Goal: Task Accomplishment & Management: Manage account settings

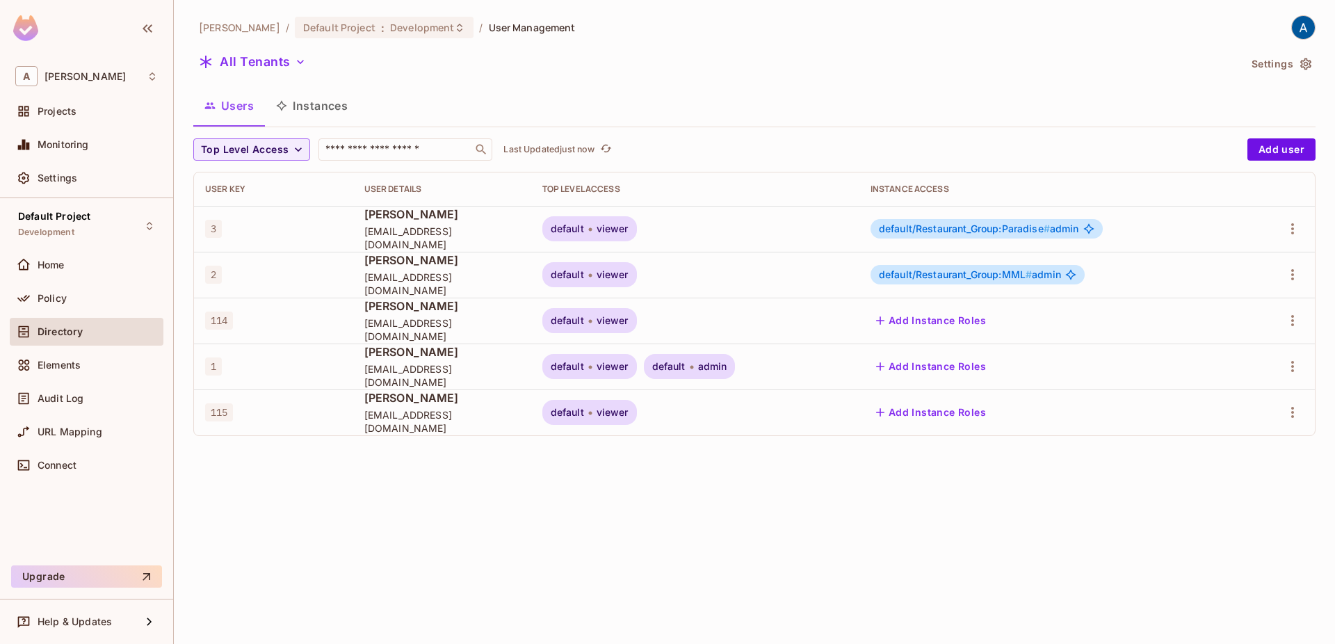
click at [1303, 274] on td at bounding box center [1280, 275] width 68 height 46
click at [1298, 272] on icon "button" at bounding box center [1292, 274] width 17 height 17
click at [1207, 402] on div "Delete User" at bounding box center [1230, 398] width 55 height 14
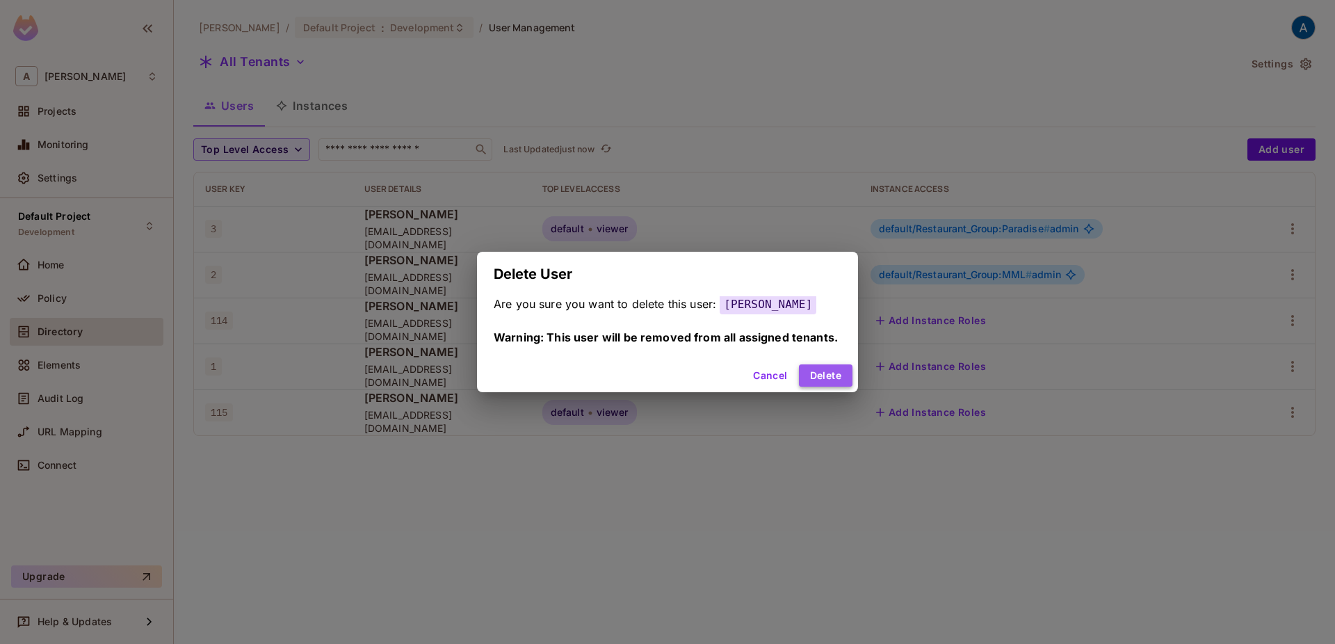
click at [813, 368] on button "Delete" at bounding box center [826, 375] width 54 height 22
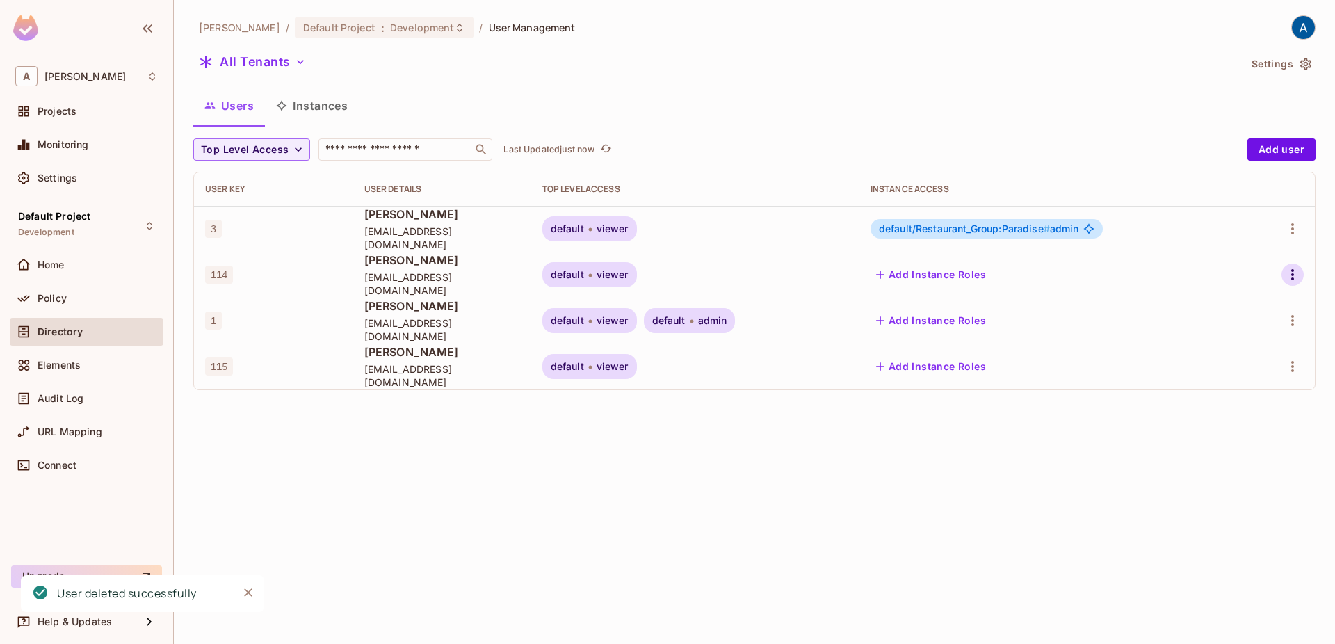
click at [1294, 270] on icon "button" at bounding box center [1292, 274] width 17 height 17
click at [1205, 404] on div "Delete User" at bounding box center [1230, 398] width 55 height 14
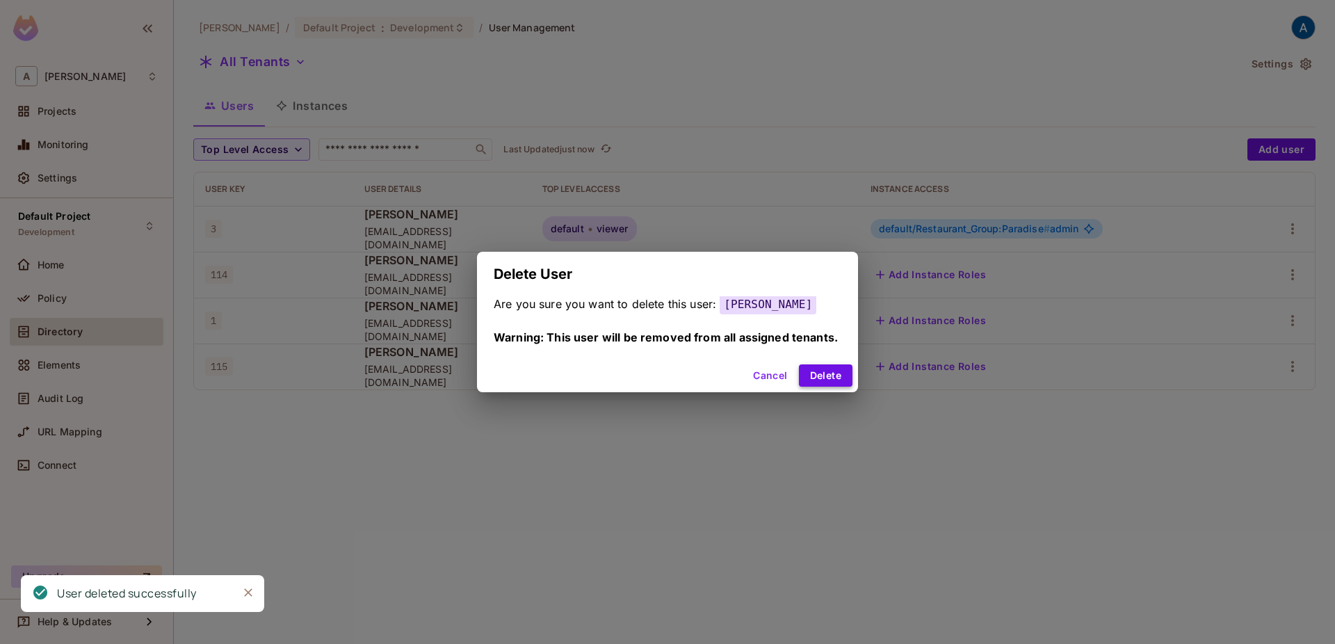
click at [822, 366] on button "Delete" at bounding box center [826, 375] width 54 height 22
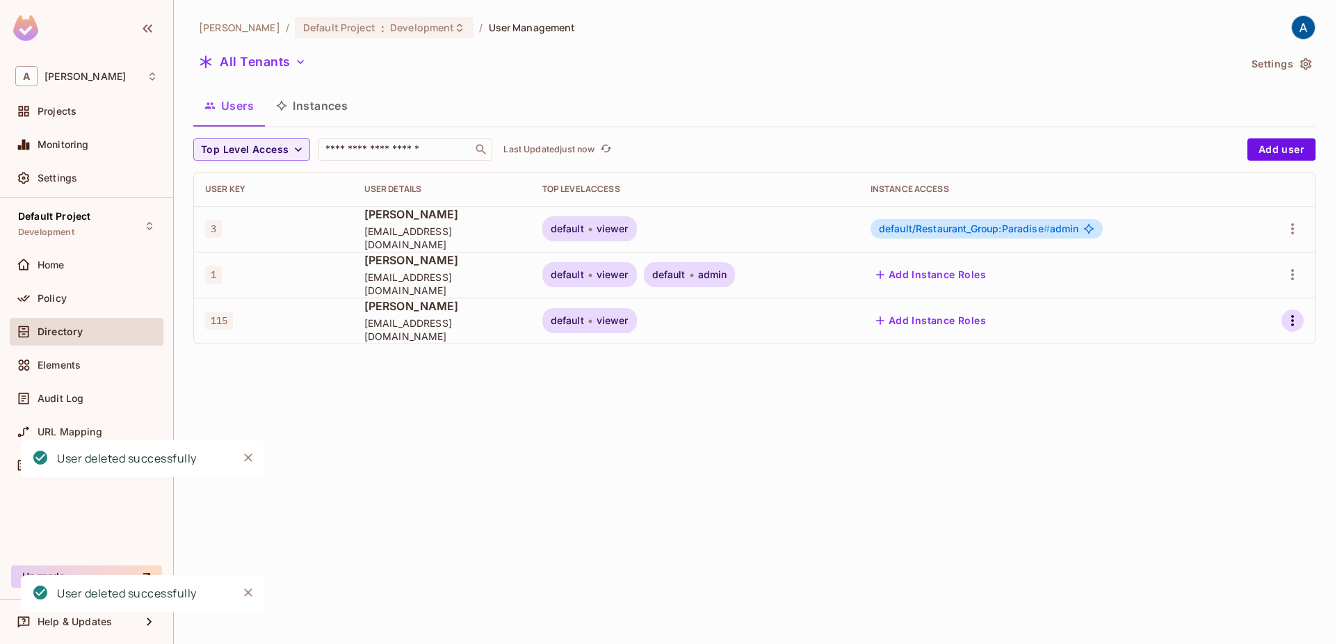
click at [1287, 323] on icon "button" at bounding box center [1292, 320] width 17 height 17
click at [1212, 444] on div "Delete User" at bounding box center [1230, 444] width 55 height 14
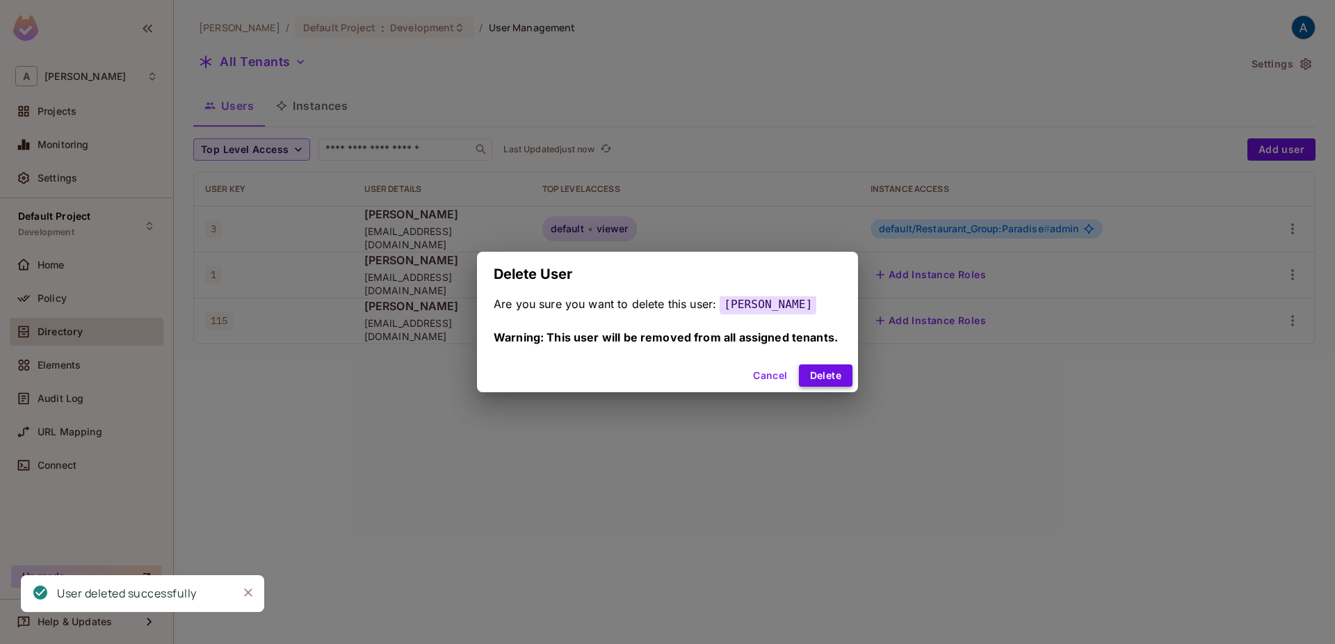
click at [818, 372] on button "Delete" at bounding box center [826, 375] width 54 height 22
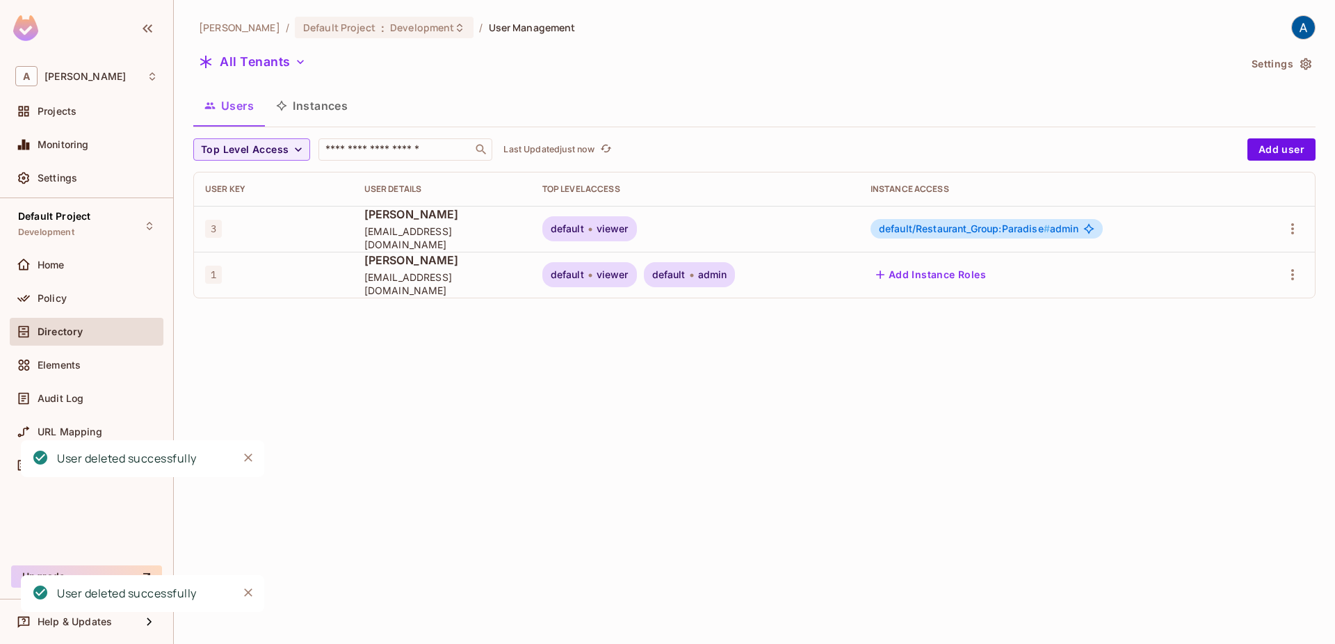
click at [742, 470] on div "[PERSON_NAME] / Default Project : Development / User Management All Tenants Set…" at bounding box center [754, 322] width 1161 height 644
drag, startPoint x: 611, startPoint y: 232, endPoint x: 641, endPoint y: 226, distance: 30.5
click at [637, 226] on div "default viewer" at bounding box center [589, 228] width 95 height 25
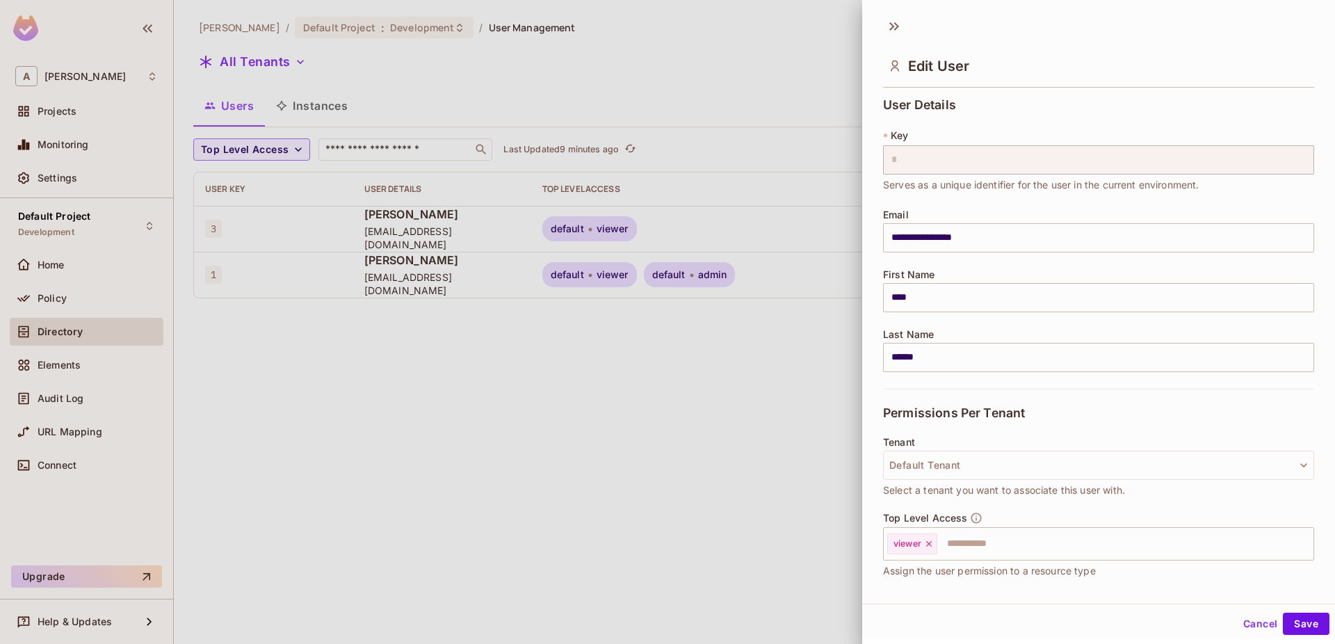
click at [700, 266] on div at bounding box center [667, 322] width 1335 height 644
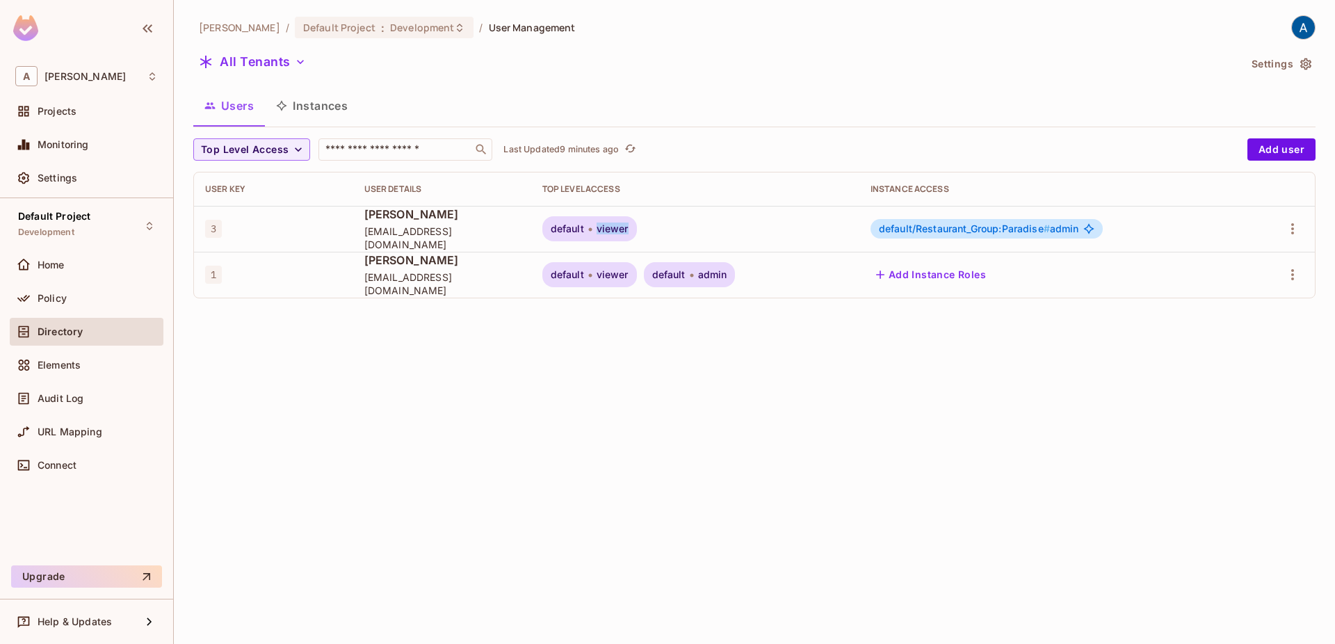
drag, startPoint x: 611, startPoint y: 227, endPoint x: 652, endPoint y: 229, distance: 41.1
click at [637, 229] on div "default viewer" at bounding box center [589, 228] width 95 height 25
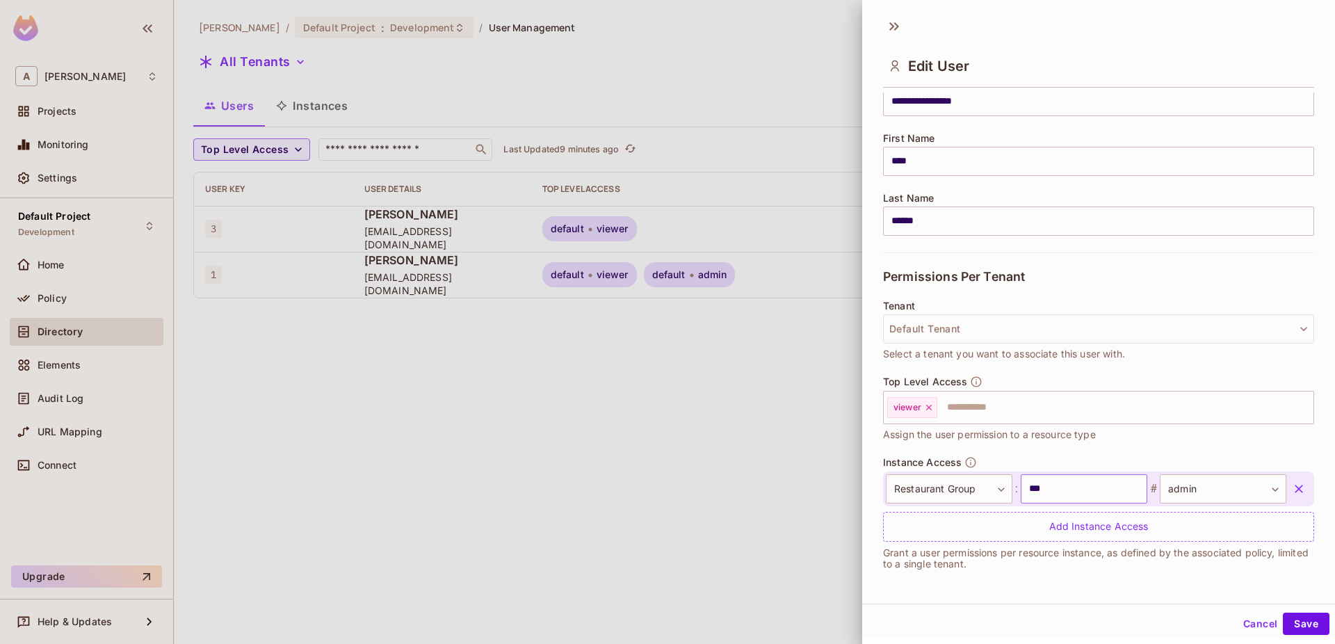
scroll to position [2, 0]
click at [626, 464] on div at bounding box center [667, 322] width 1335 height 644
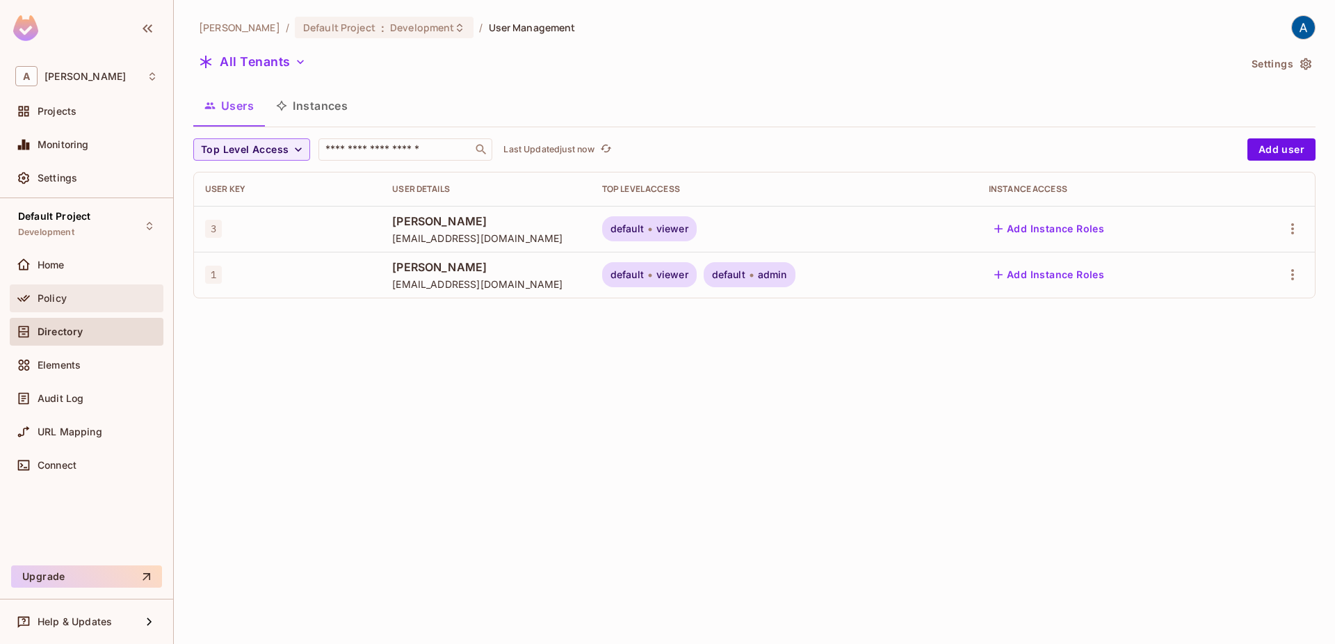
click at [90, 297] on div "Policy" at bounding box center [98, 298] width 120 height 11
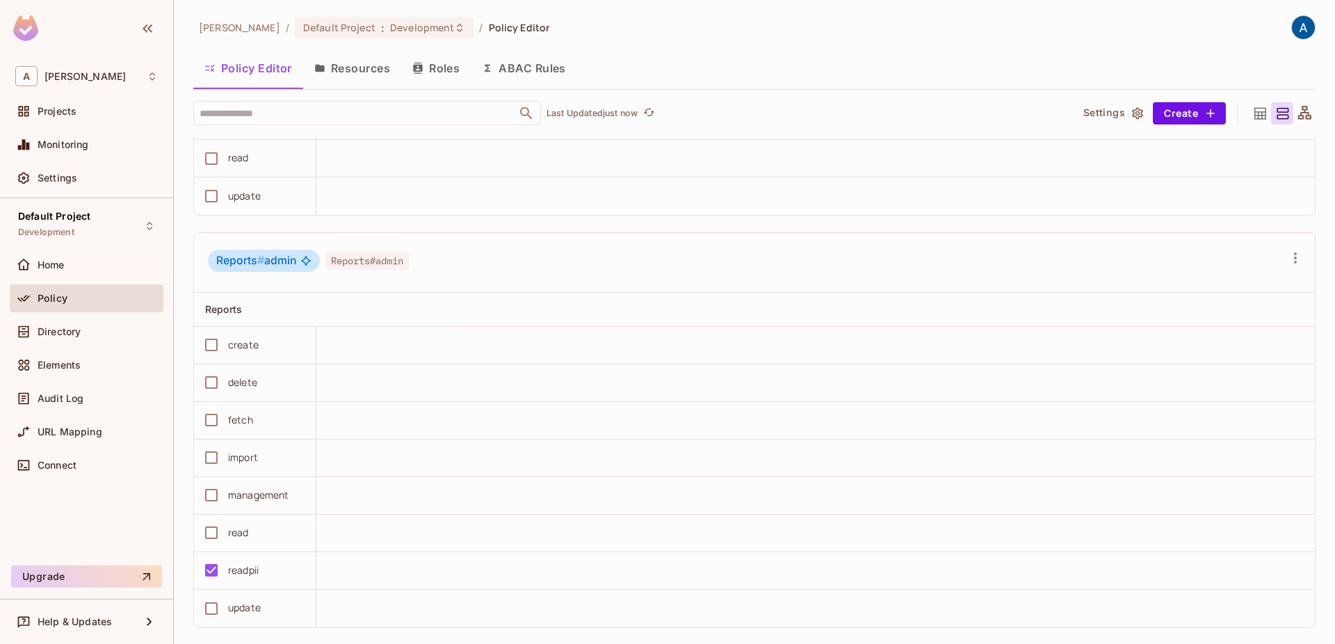
scroll to position [2298, 0]
